Goal: Task Accomplishment & Management: Manage account settings

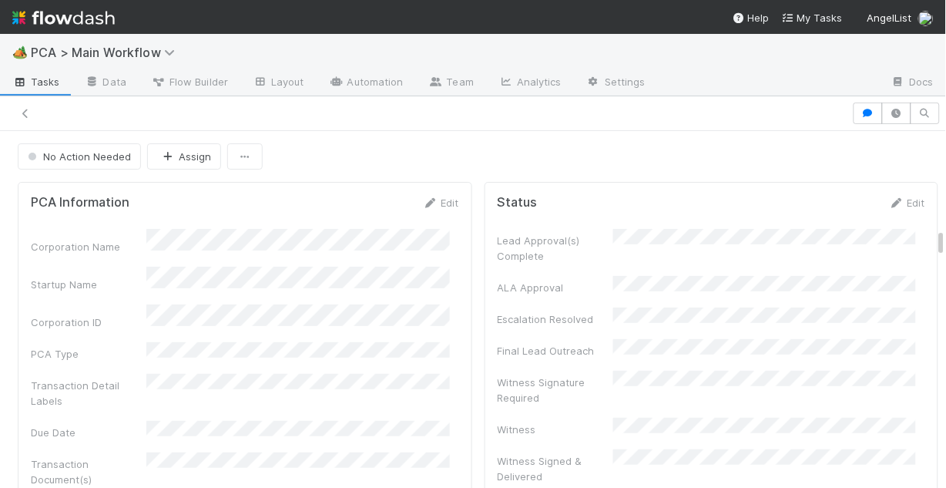
scroll to position [1849, 0]
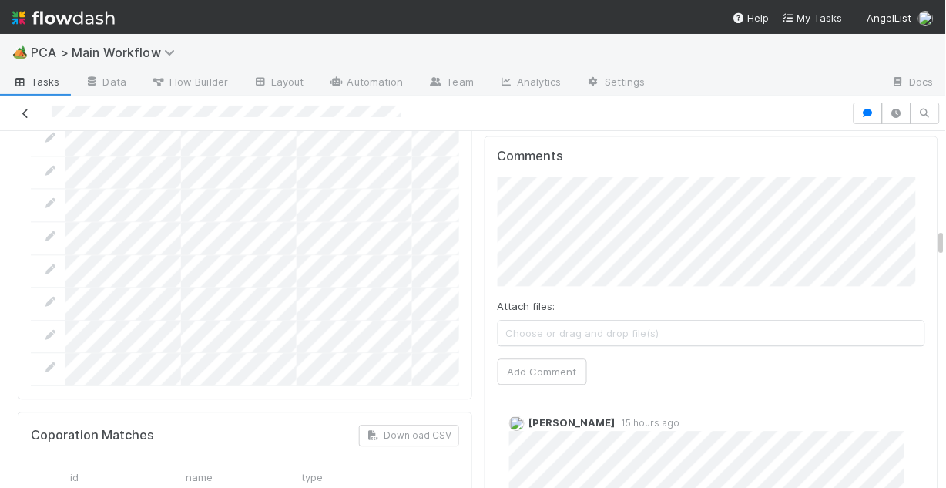
click at [25, 106] on link at bounding box center [25, 113] width 15 height 15
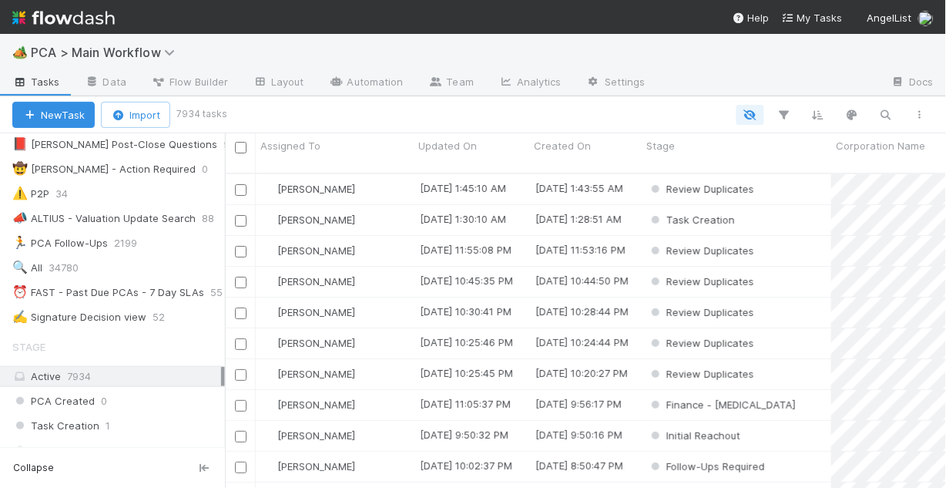
scroll to position [370, 0]
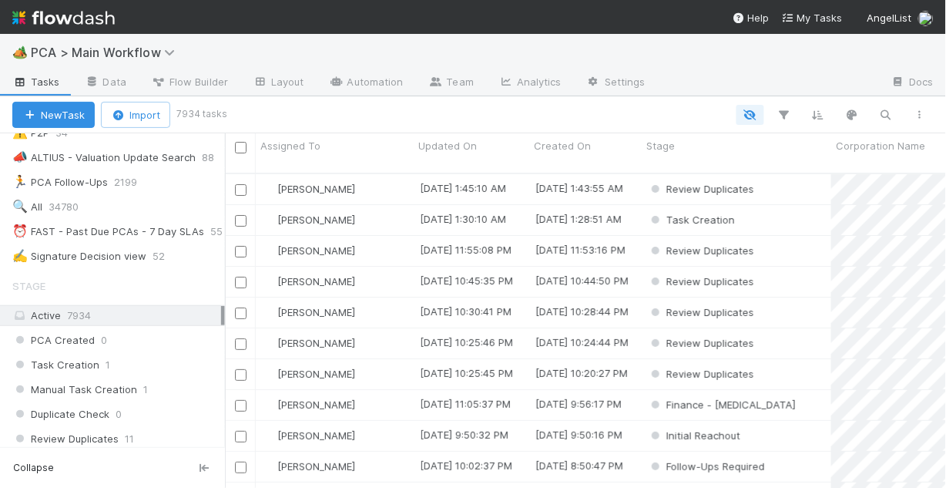
click at [106, 314] on div "Active 7934" at bounding box center [116, 315] width 209 height 19
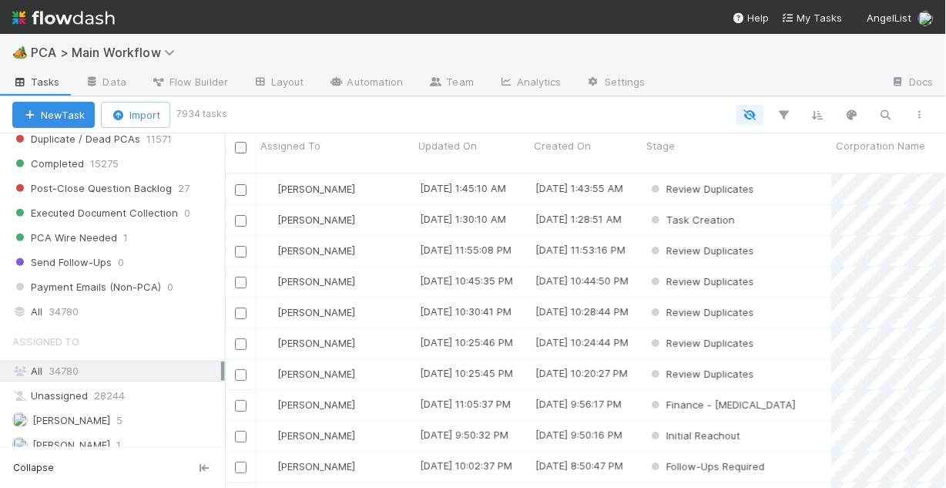
scroll to position [1665, 0]
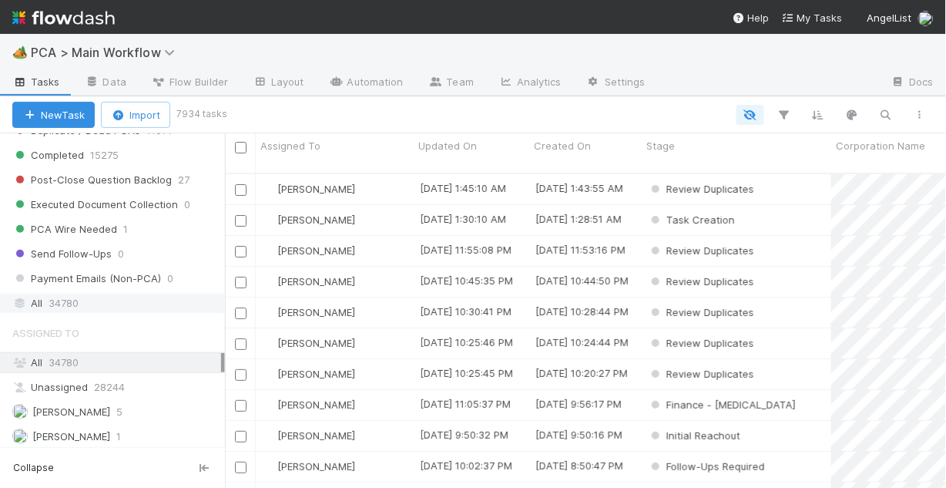
click at [82, 300] on div "All 34780" at bounding box center [116, 303] width 209 height 19
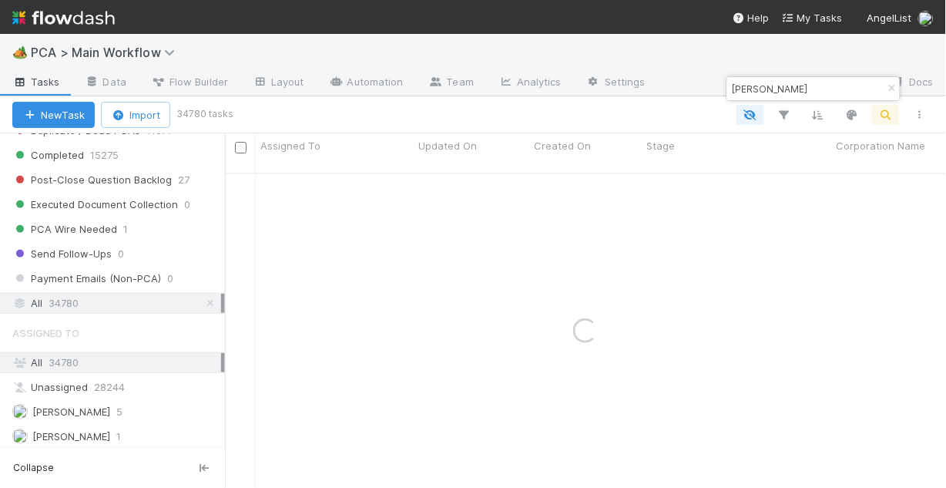
type input "graft"
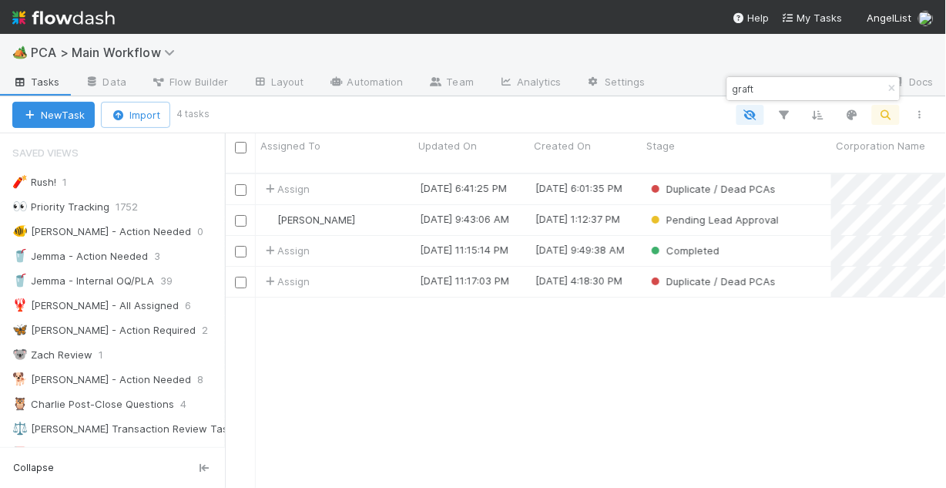
scroll to position [10, 10]
click at [406, 205] on div "[PERSON_NAME]" at bounding box center [335, 220] width 158 height 30
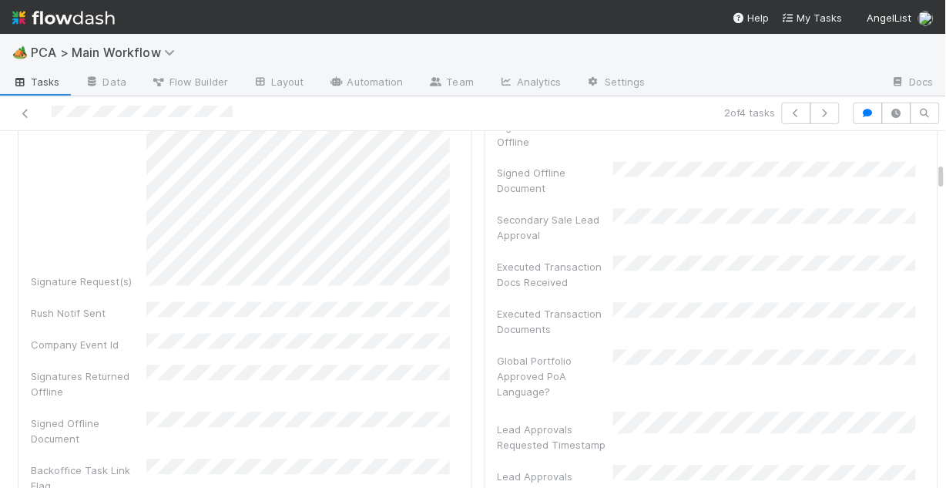
scroll to position [370, 0]
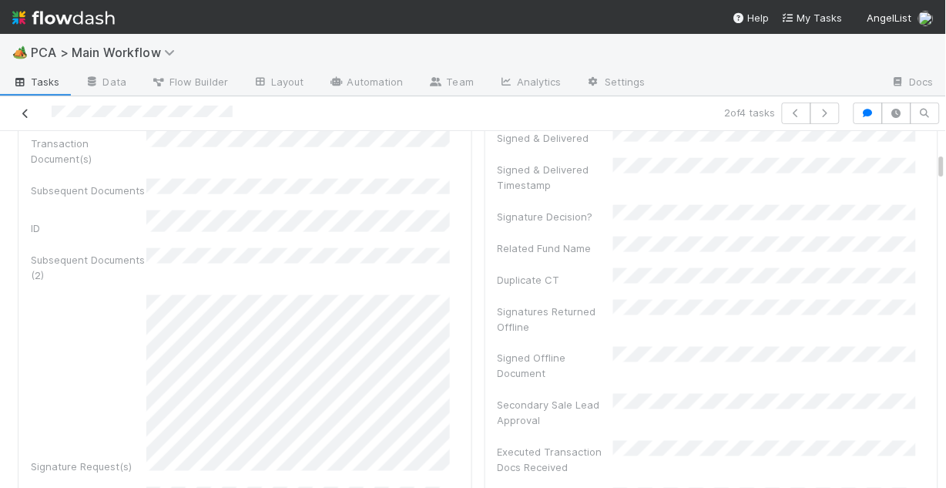
click at [26, 109] on icon at bounding box center [25, 114] width 15 height 10
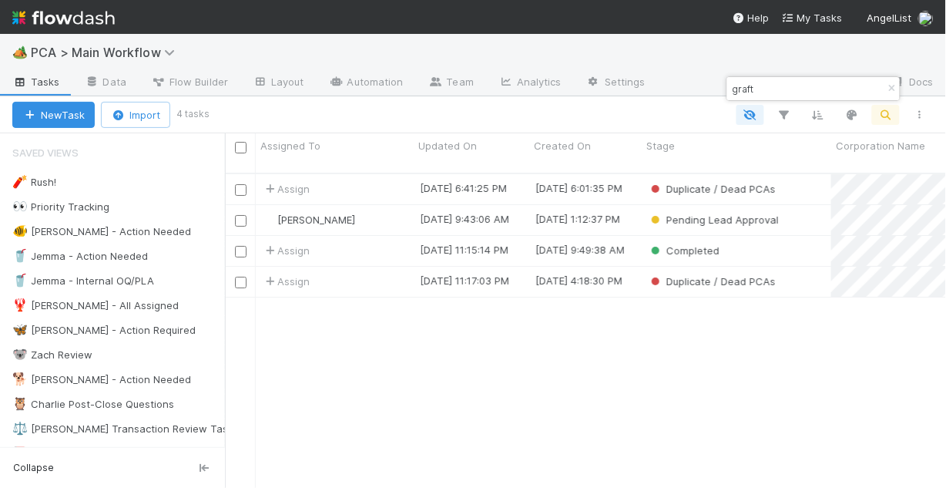
scroll to position [317, 712]
click at [892, 84] on icon "button" at bounding box center [892, 88] width 15 height 9
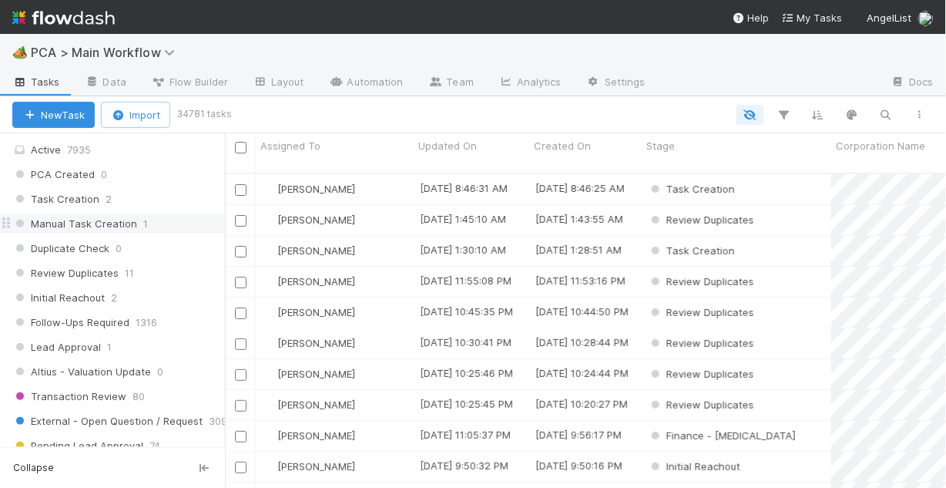
scroll to position [555, 0]
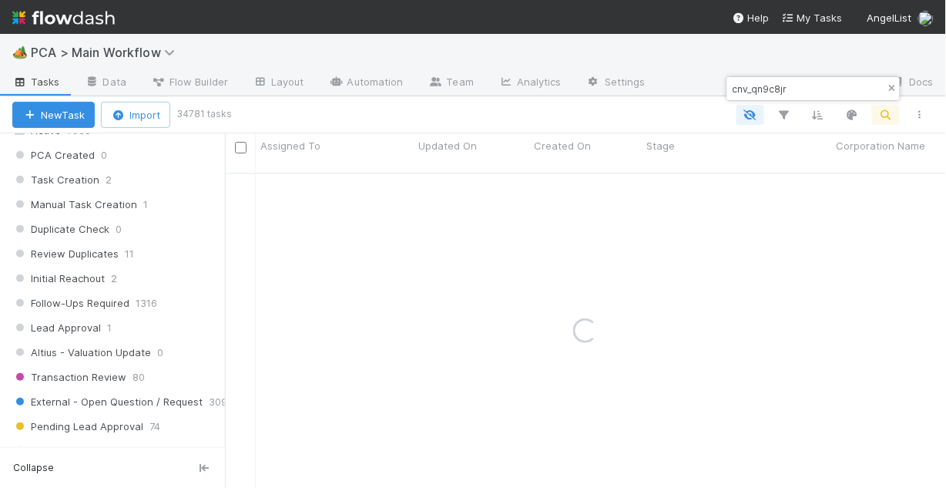
type input "cnv_qn9c8jr"
click at [889, 86] on icon "button" at bounding box center [892, 88] width 15 height 9
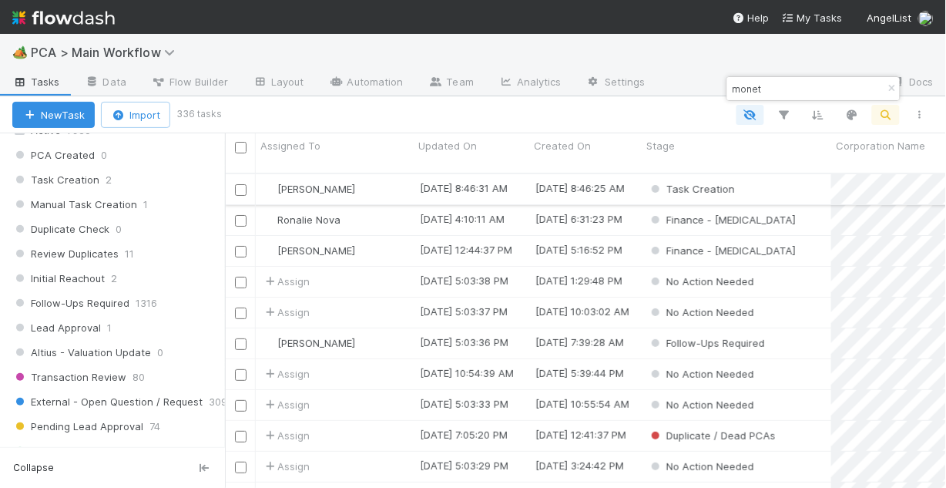
type input "monet"
click at [401, 174] on div "[PERSON_NAME]" at bounding box center [335, 189] width 158 height 30
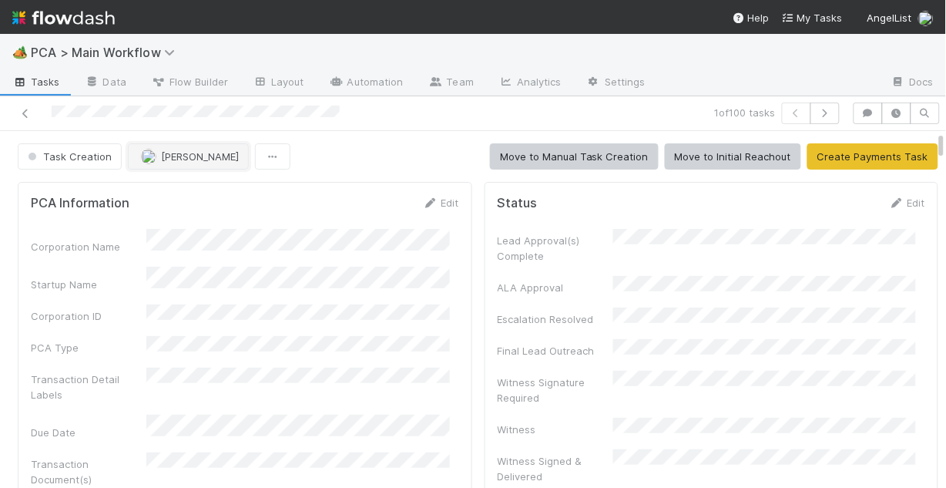
click at [191, 153] on span "[PERSON_NAME]" at bounding box center [200, 156] width 78 height 12
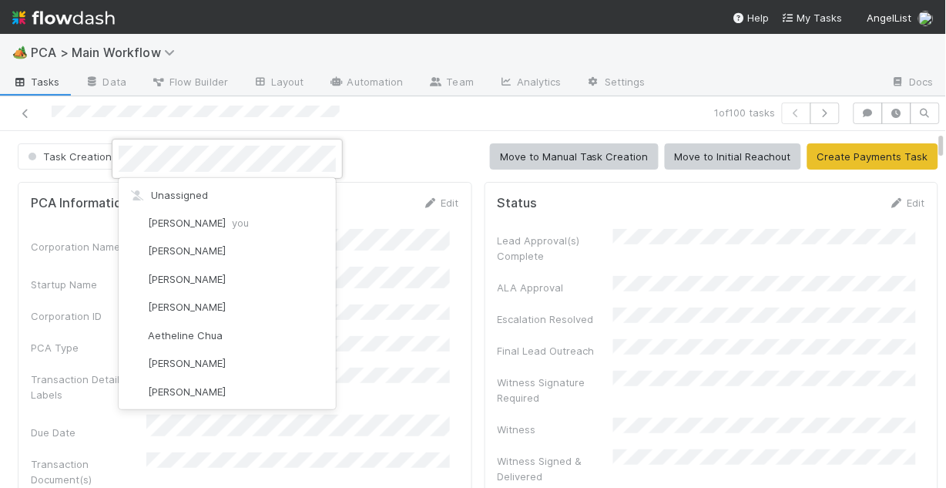
scroll to position [2278, 0]
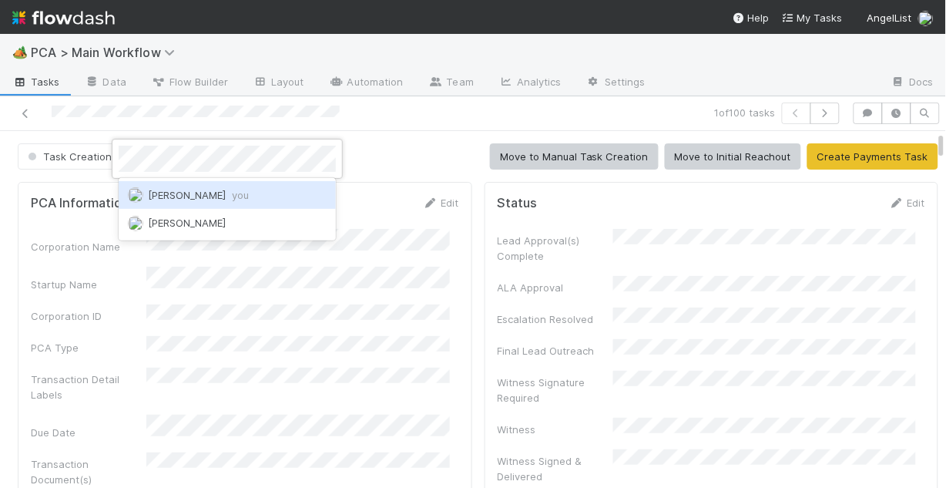
click at [213, 195] on span "Chris DelBianco you" at bounding box center [198, 195] width 101 height 12
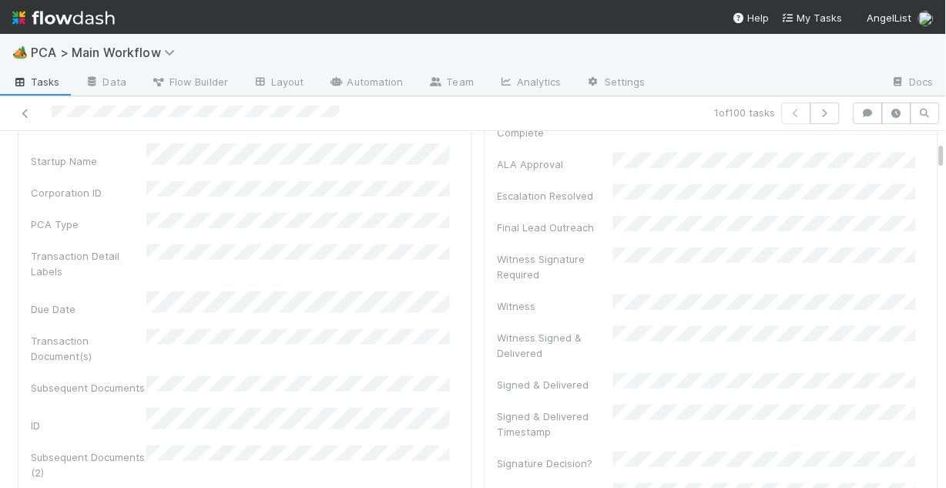
scroll to position [0, 0]
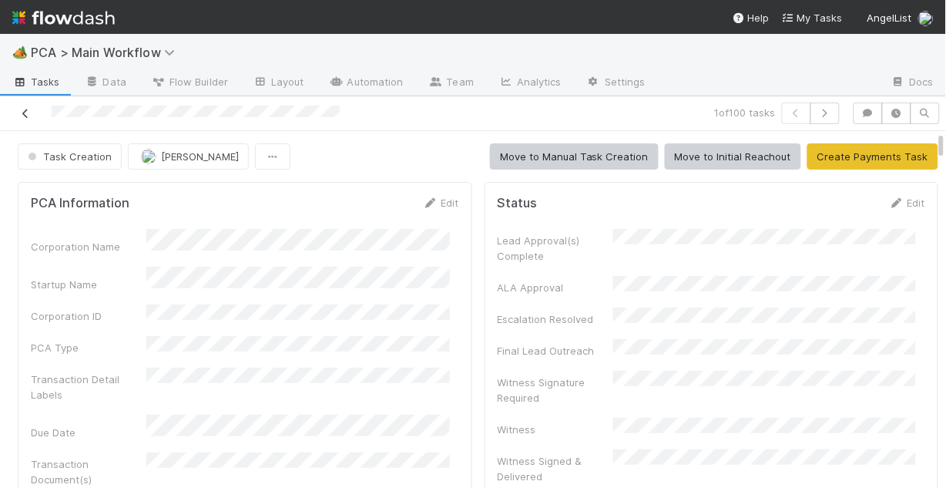
click at [26, 113] on icon at bounding box center [25, 114] width 15 height 10
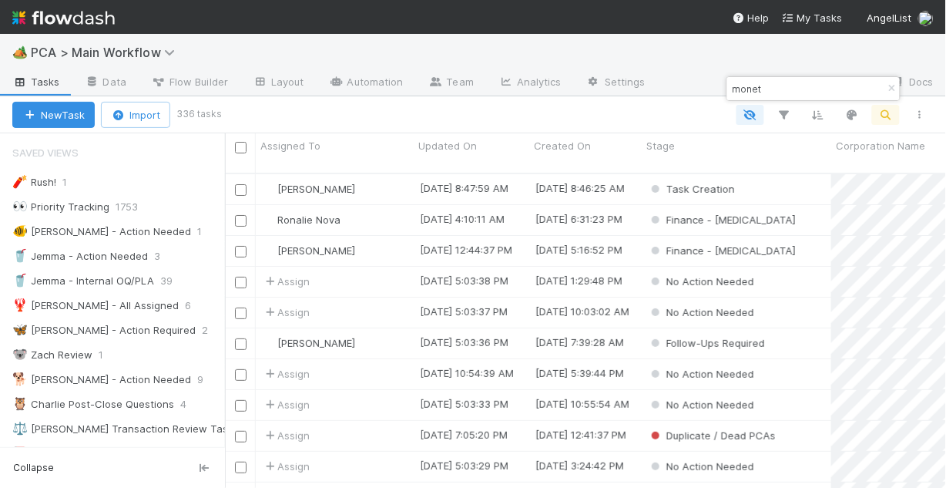
scroll to position [10, 10]
click at [99, 233] on div "🐠 [PERSON_NAME] - Action Needed" at bounding box center [101, 231] width 179 height 19
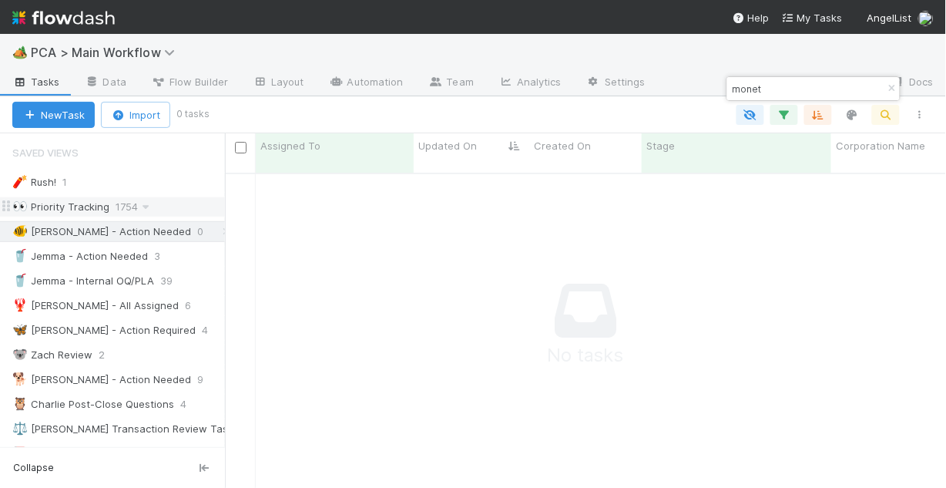
scroll to position [308, 712]
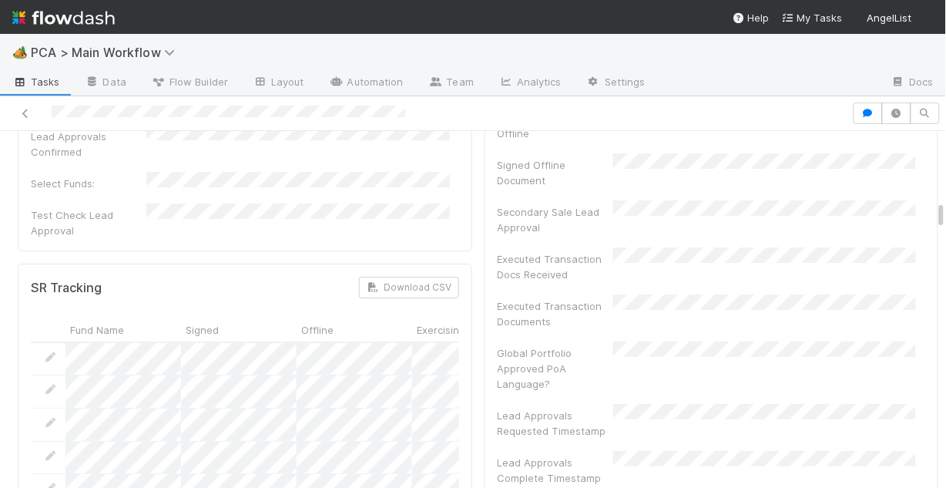
scroll to position [740, 0]
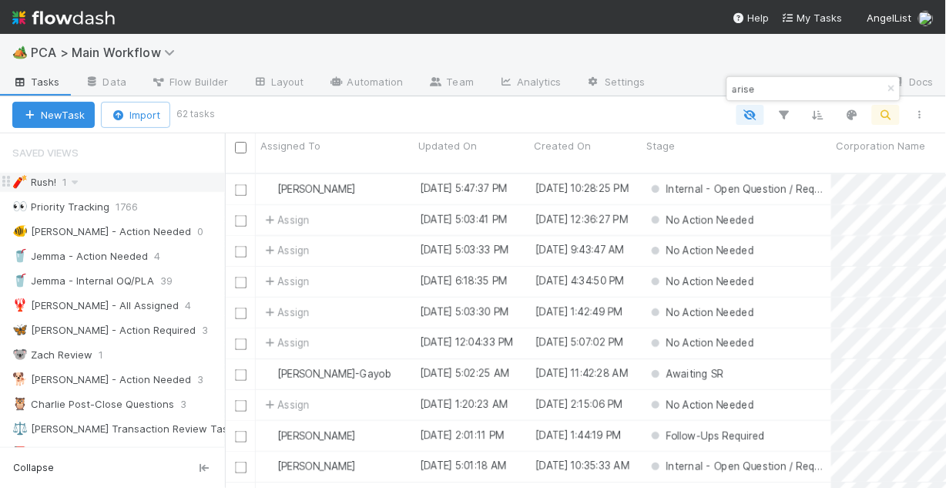
scroll to position [317, 712]
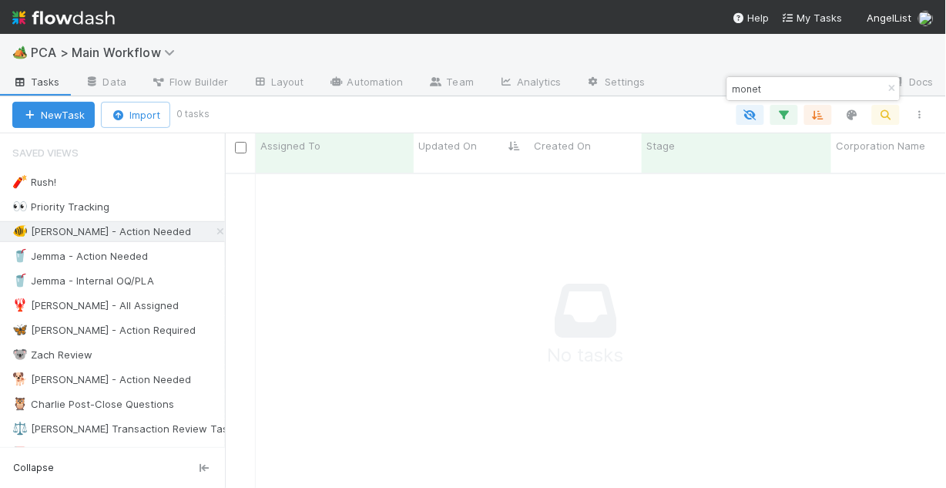
scroll to position [308, 712]
click at [113, 237] on div "🐠 [PERSON_NAME] - Action Needed" at bounding box center [101, 231] width 179 height 19
click at [112, 233] on div "🐠 [PERSON_NAME] - Action Needed" at bounding box center [101, 231] width 179 height 19
click at [111, 257] on div "🥤 Jemma - Action Needed" at bounding box center [80, 256] width 136 height 19
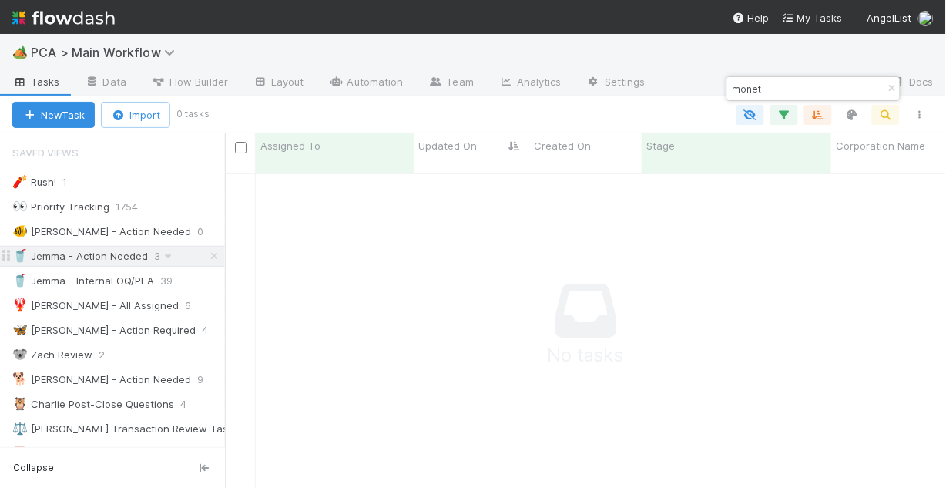
scroll to position [308, 712]
click at [111, 255] on div "🥤 Jemma - Action Needed" at bounding box center [80, 256] width 136 height 19
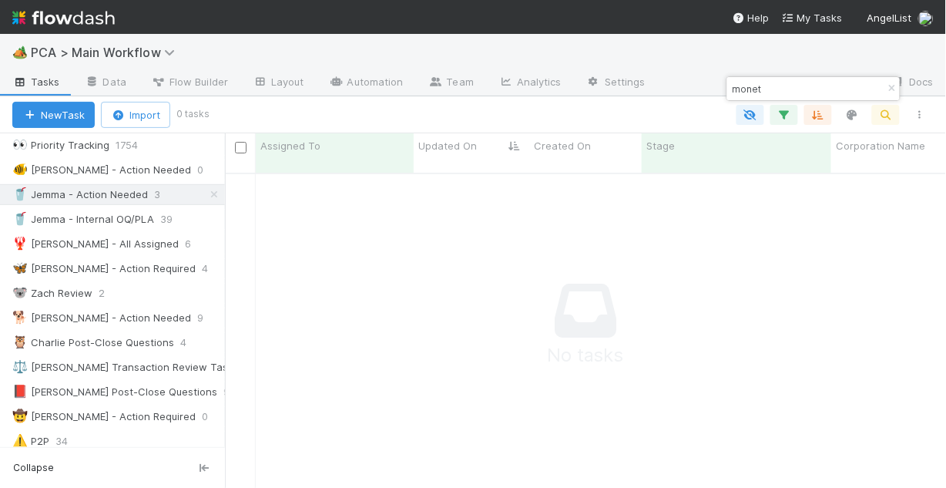
scroll to position [0, 0]
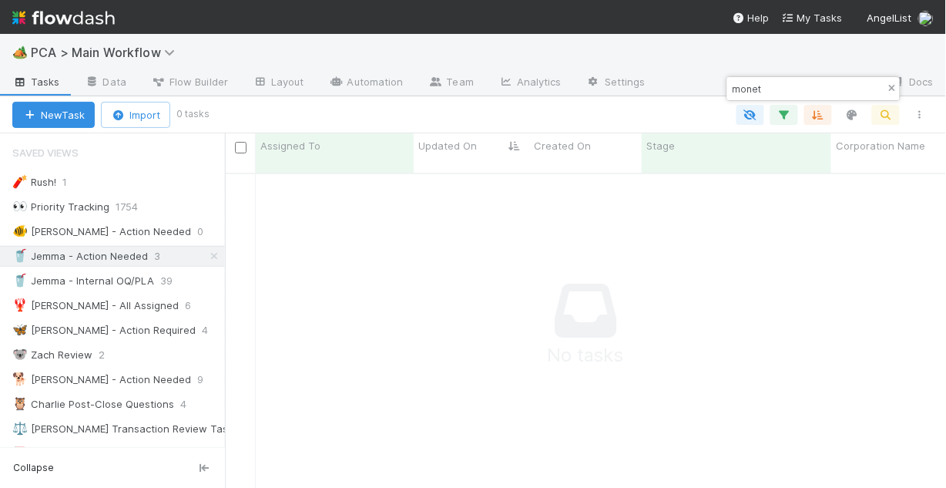
click at [895, 81] on button "button" at bounding box center [892, 88] width 17 height 18
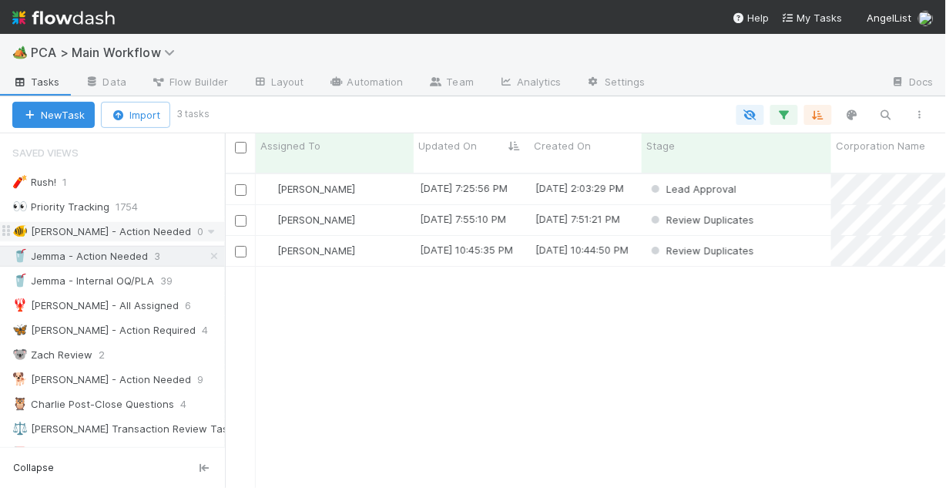
scroll to position [317, 712]
click at [74, 229] on div "🐠 [PERSON_NAME] - Action Needed" at bounding box center [101, 231] width 179 height 19
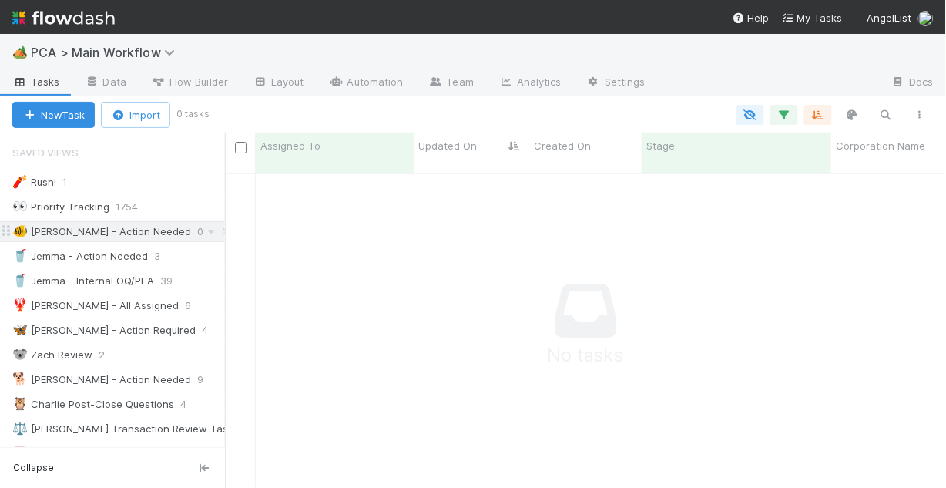
scroll to position [308, 712]
click at [90, 260] on div "🥤 Jemma - Action Needed" at bounding box center [80, 256] width 136 height 19
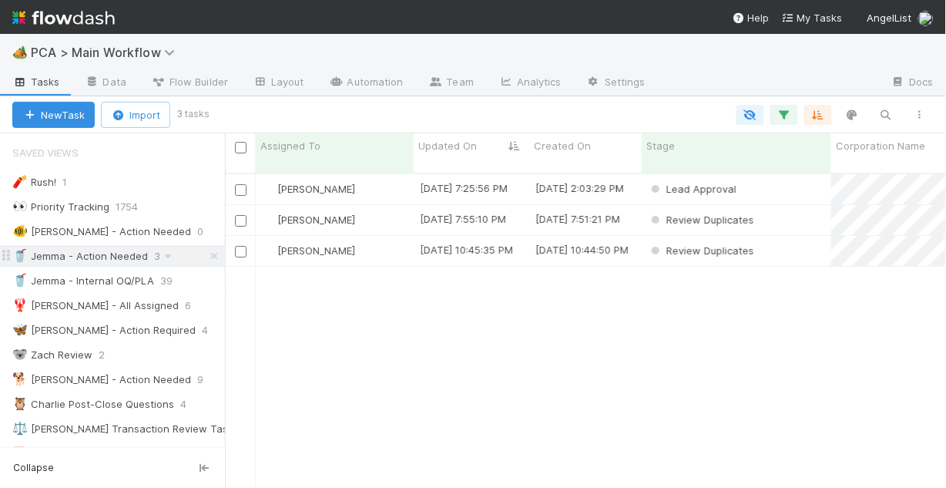
scroll to position [317, 712]
click at [89, 381] on div "🐕 [PERSON_NAME] - Action Needed" at bounding box center [101, 379] width 179 height 19
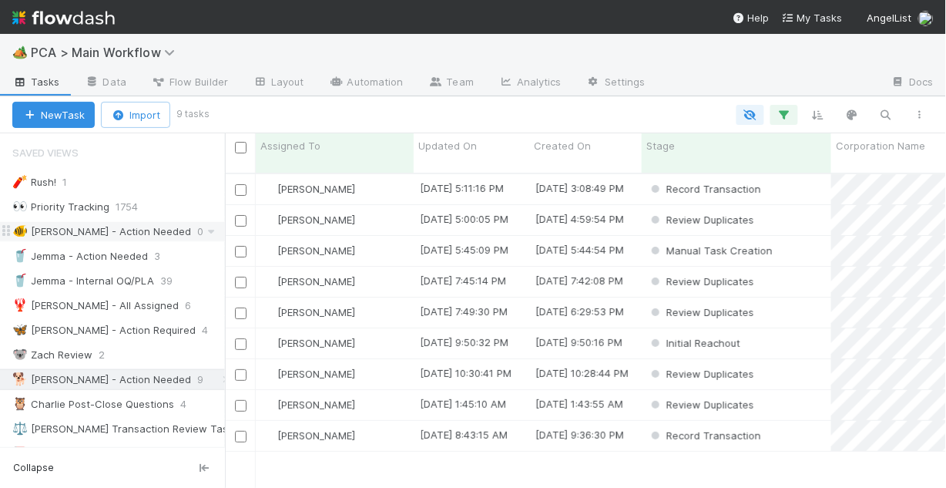
click at [114, 233] on div "🐠 [PERSON_NAME] - Action Needed" at bounding box center [101, 231] width 179 height 19
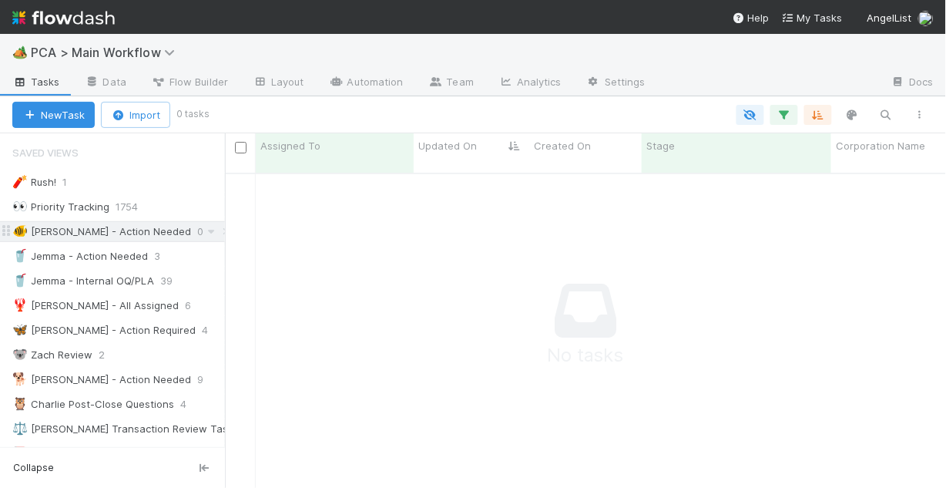
scroll to position [308, 712]
click at [41, 181] on div "🧨 [PERSON_NAME]!" at bounding box center [34, 182] width 44 height 19
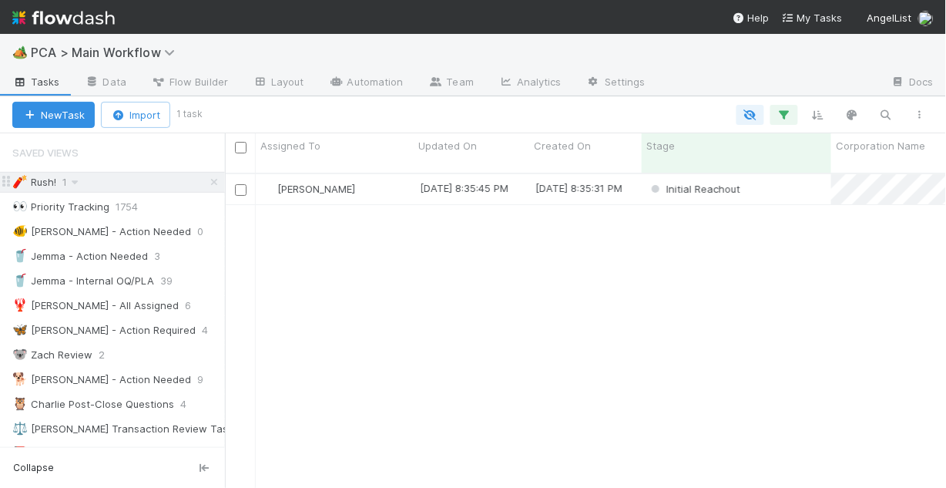
scroll to position [317, 712]
click at [73, 256] on div "🥤 Jemma - Action Needed" at bounding box center [80, 256] width 136 height 19
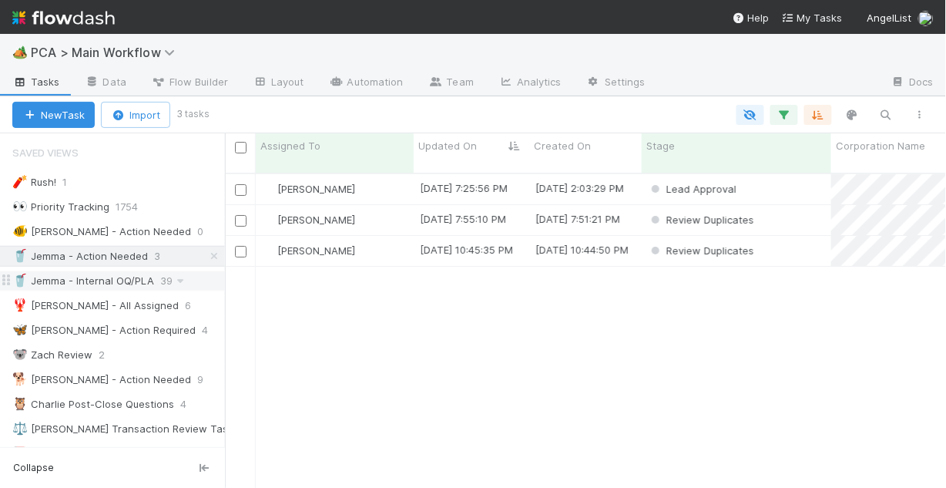
scroll to position [317, 712]
click at [76, 332] on div "🦋 [PERSON_NAME] - Action Required" at bounding box center [103, 330] width 183 height 19
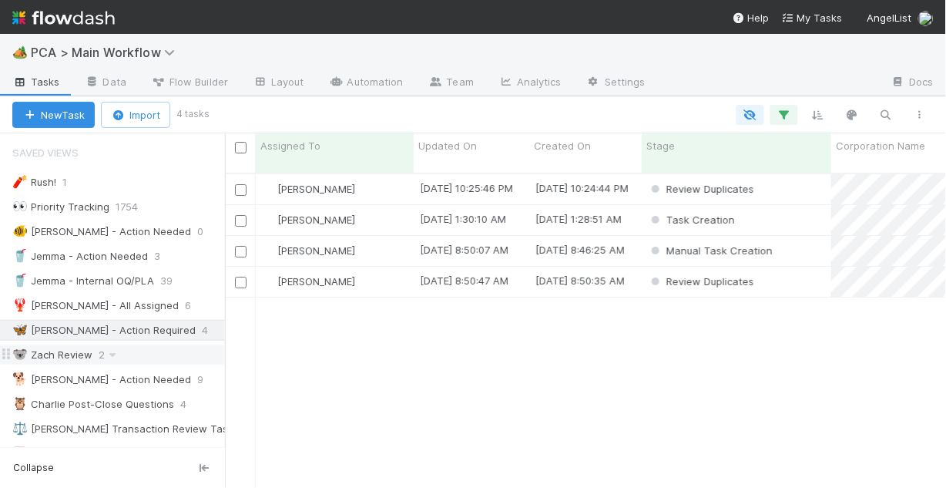
scroll to position [317, 712]
